Goal: Information Seeking & Learning: Learn about a topic

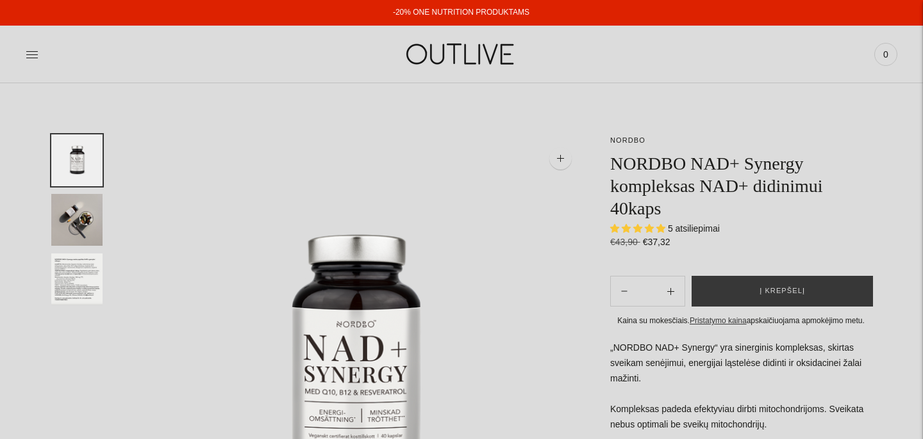
select select "**********"
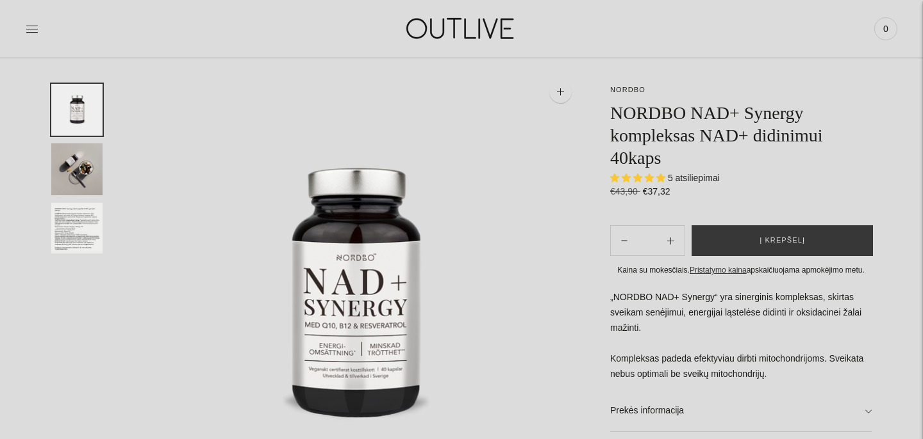
scroll to position [81, 0]
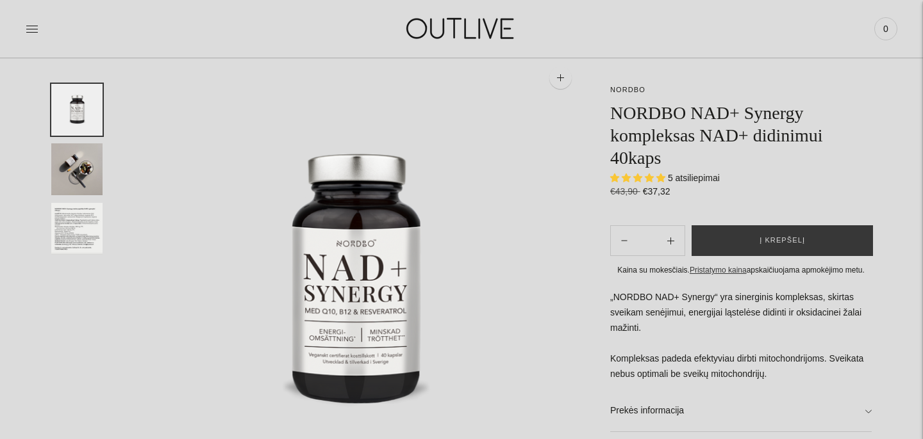
click at [691, 179] on span "5 atsiliepimai" at bounding box center [694, 178] width 52 height 10
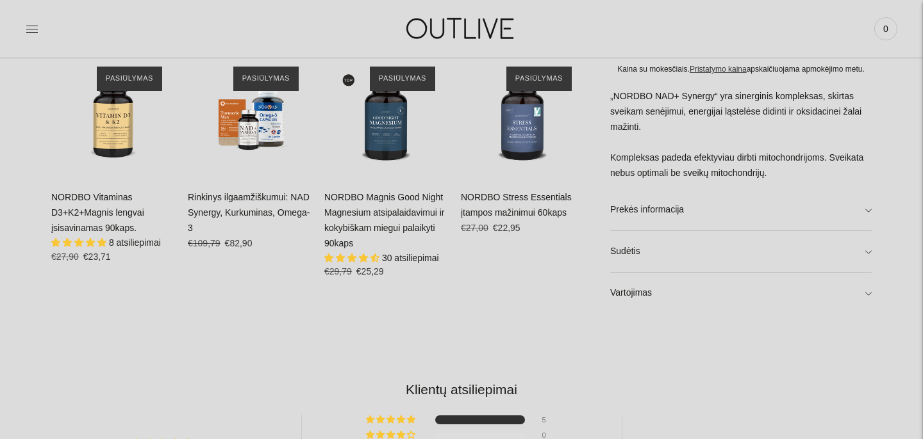
scroll to position [821, 0]
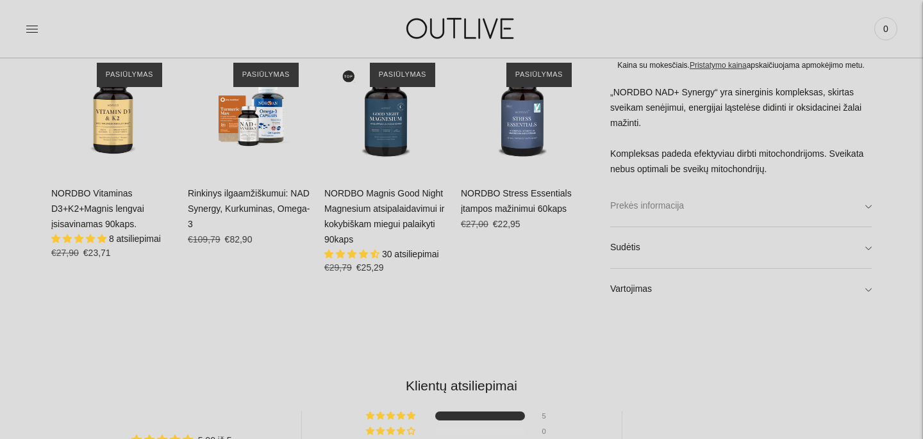
click at [869, 202] on link "Prekės informacija" at bounding box center [740, 206] width 261 height 41
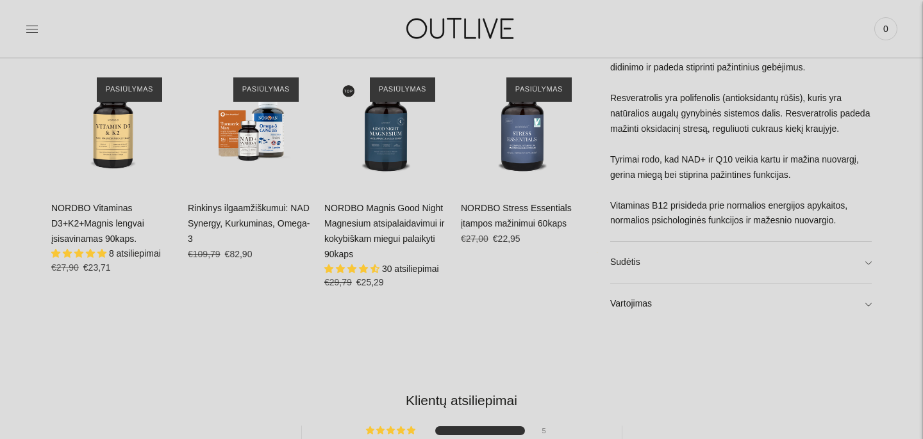
scroll to position [812, 0]
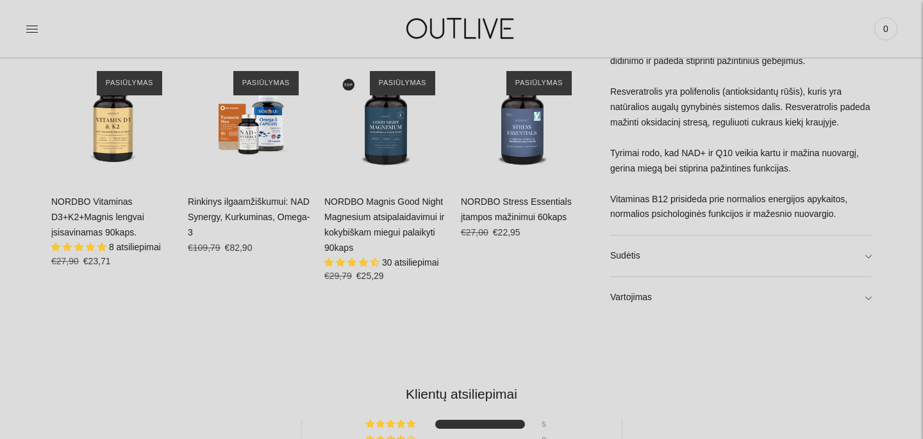
click at [871, 256] on div "NORDBO NORDBO NAD+ Synergy kompleksas NAD+ didinimui 40kaps 5 atsiliepimai €43,…" at bounding box center [461, 225] width 923 height 1806
click at [865, 255] on link "Sudėtis" at bounding box center [740, 256] width 261 height 41
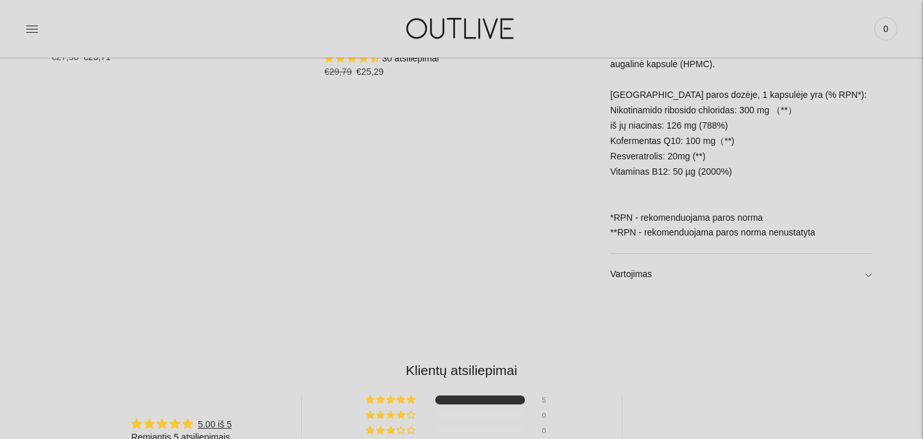
scroll to position [1020, 0]
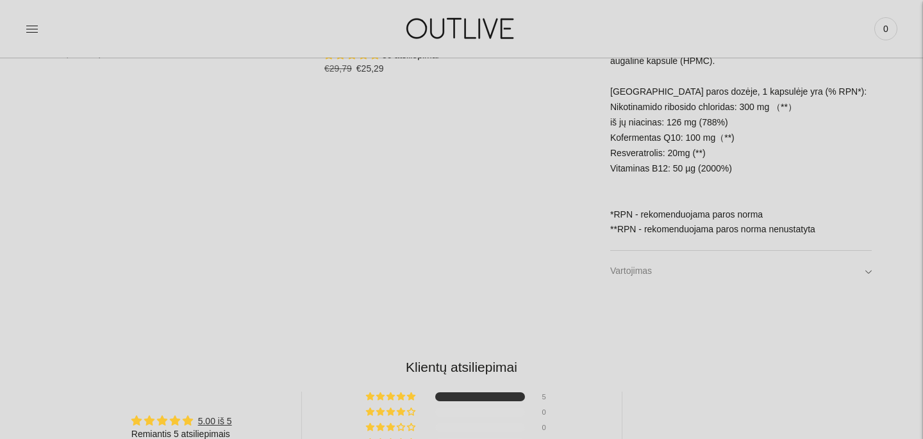
click at [866, 270] on link "Vartojimas" at bounding box center [740, 271] width 261 height 41
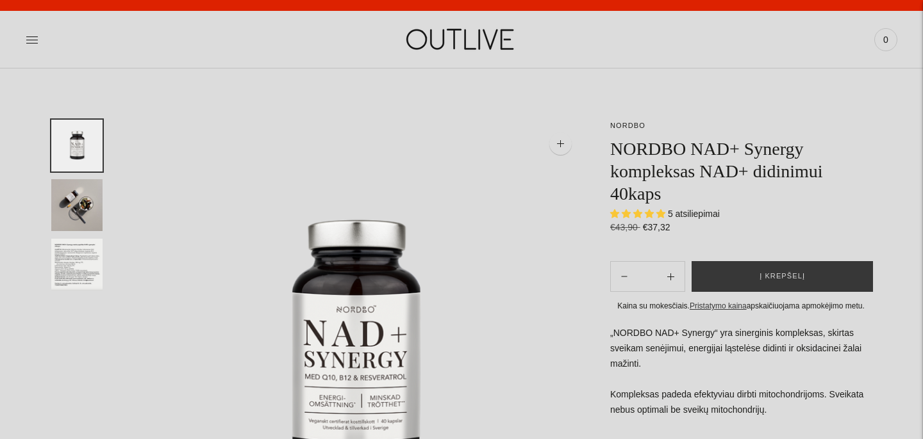
scroll to position [0, 0]
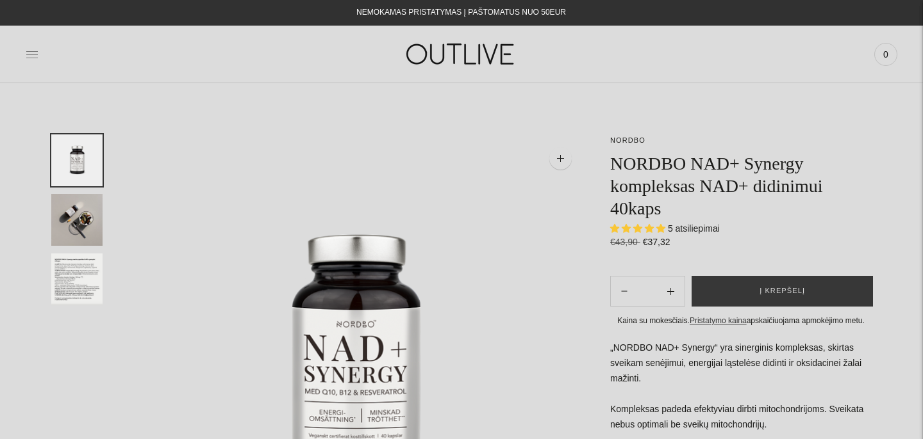
click at [27, 51] on icon at bounding box center [32, 54] width 12 height 6
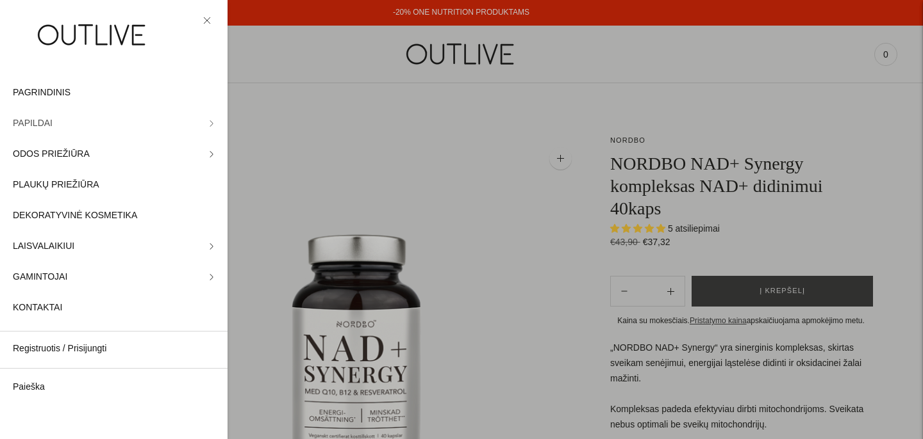
click at [35, 118] on span "PAPILDAI" at bounding box center [33, 123] width 40 height 15
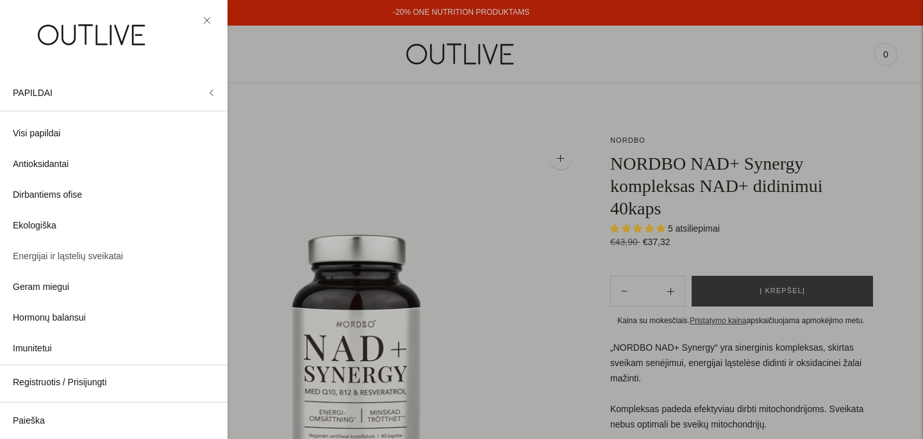
click at [37, 255] on span "Energijai ir ląstelių sveikatai" at bounding box center [68, 256] width 110 height 15
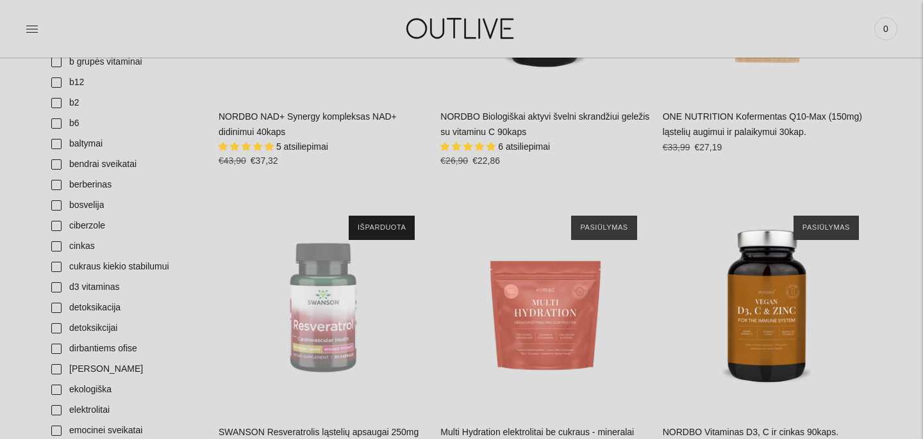
scroll to position [441, 0]
